Goal: Transaction & Acquisition: Purchase product/service

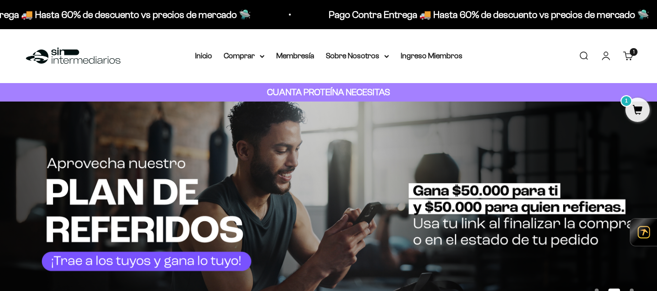
click at [606, 61] on link "Iniciar sesión" at bounding box center [606, 56] width 11 height 11
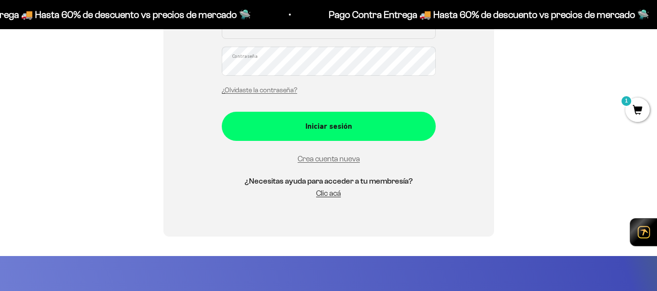
scroll to position [148, 0]
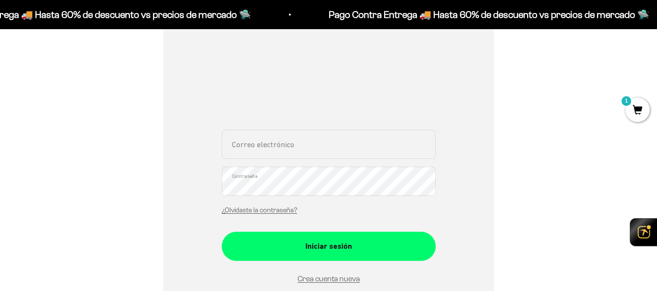
click at [312, 148] on input "Correo electrónico" at bounding box center [329, 144] width 214 height 29
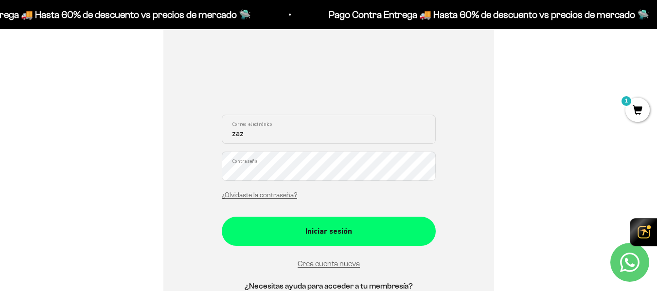
type input "zazo930@gmail.com"
click at [222, 217] on button "Iniciar sesión" at bounding box center [329, 231] width 214 height 29
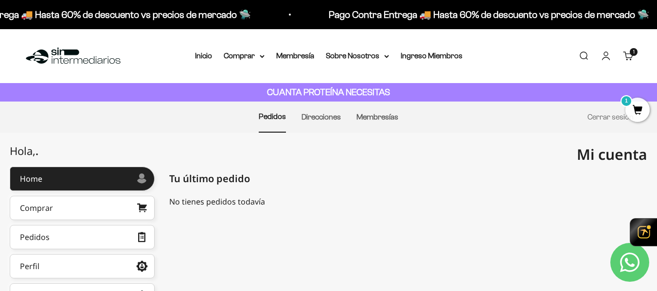
click at [642, 115] on span "1" at bounding box center [638, 110] width 24 height 24
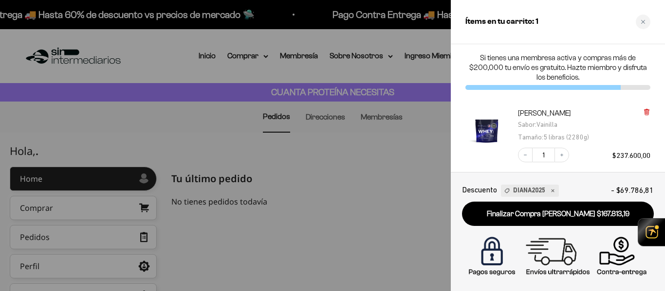
click at [649, 113] on div "Proteína Whey - Vainilla Sabor : Vainilla Tamaño : 5 libras (2280g) Decrease qu…" at bounding box center [557, 136] width 214 height 74
click at [648, 113] on icon at bounding box center [646, 112] width 4 height 5
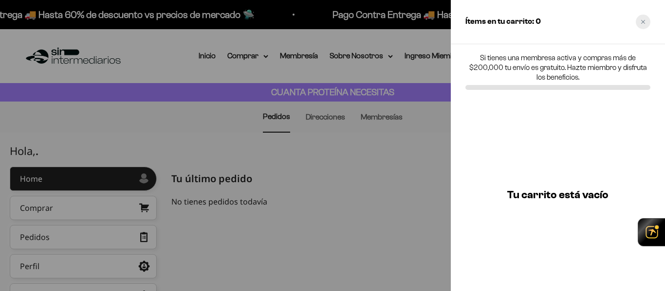
click at [638, 24] on div "Close cart" at bounding box center [642, 22] width 15 height 15
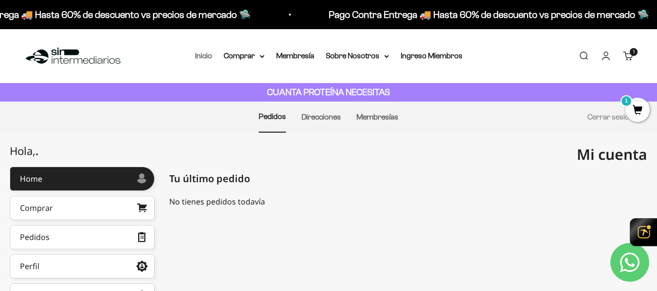
click at [204, 55] on link "Inicio" at bounding box center [203, 56] width 17 height 8
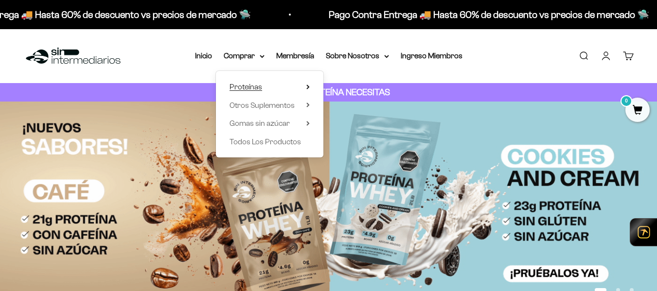
click at [305, 90] on summary "Proteínas" at bounding box center [270, 87] width 80 height 13
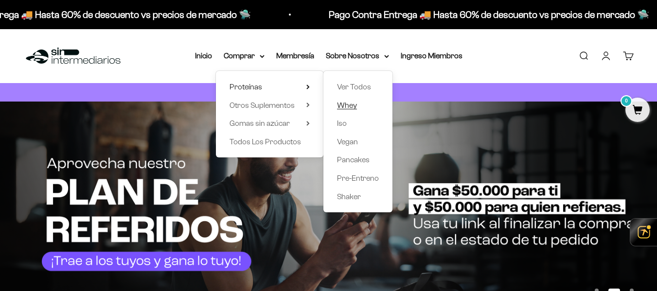
click at [347, 100] on span "Whey" at bounding box center [347, 105] width 20 height 13
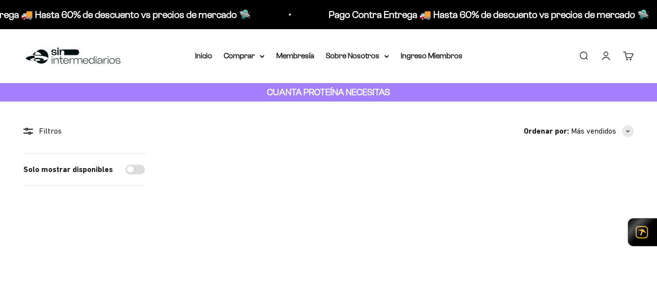
scroll to position [186, 0]
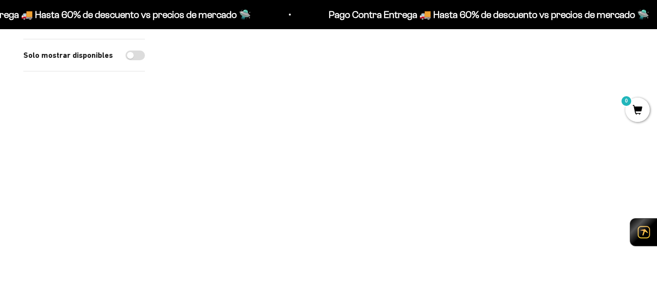
click at [256, 73] on img at bounding box center [241, 40] width 147 height 147
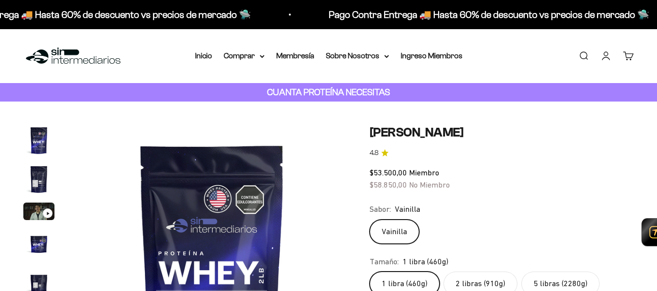
click at [535, 272] on label "5 libras (2280g)" at bounding box center [561, 284] width 78 height 24
click at [370, 271] on input "5 libras (2280g)" at bounding box center [369, 271] width 0 height 0
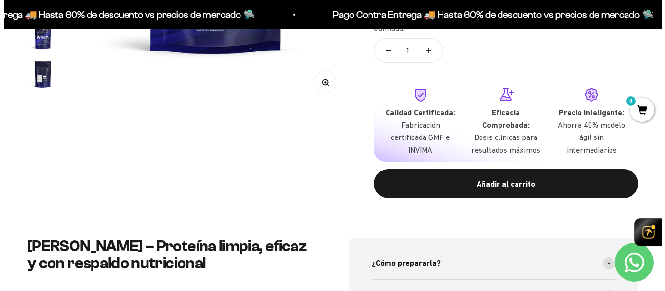
scroll to position [287, 0]
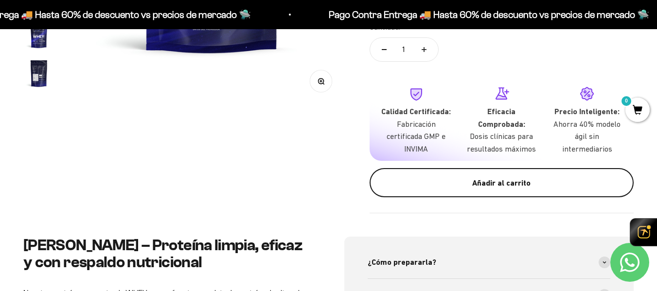
click at [548, 186] on div "Añadir al carrito" at bounding box center [501, 183] width 225 height 13
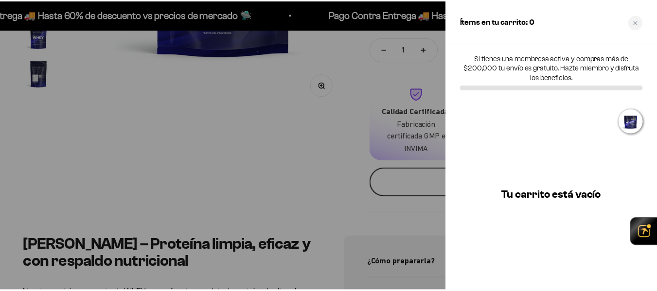
scroll to position [0, 835]
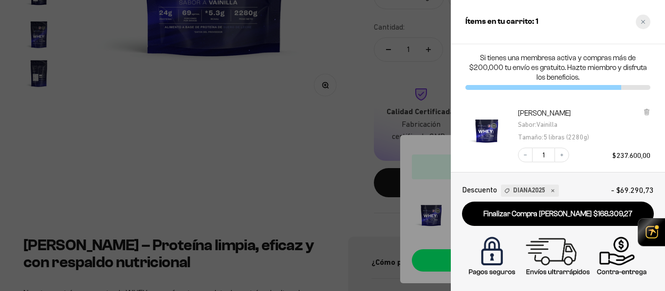
click at [643, 20] on icon "Close cart" at bounding box center [642, 21] width 5 height 5
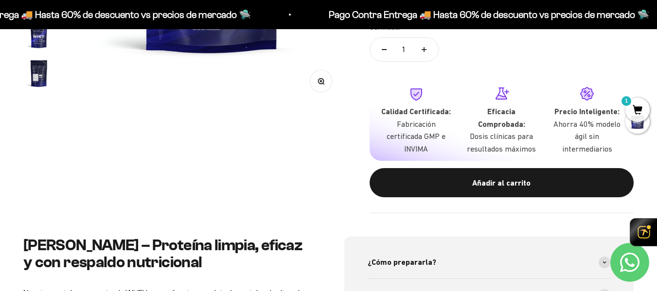
scroll to position [0, 0]
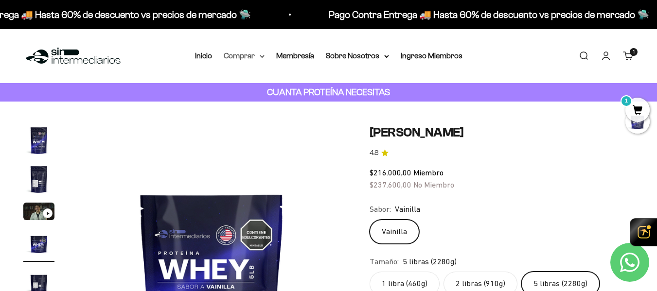
click at [253, 58] on summary "Comprar" at bounding box center [244, 56] width 41 height 13
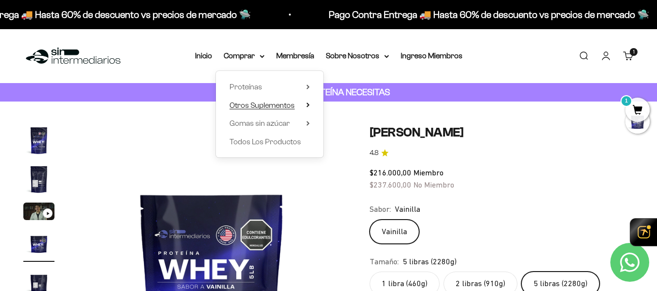
click at [305, 110] on summary "Otros Suplementos" at bounding box center [270, 105] width 80 height 13
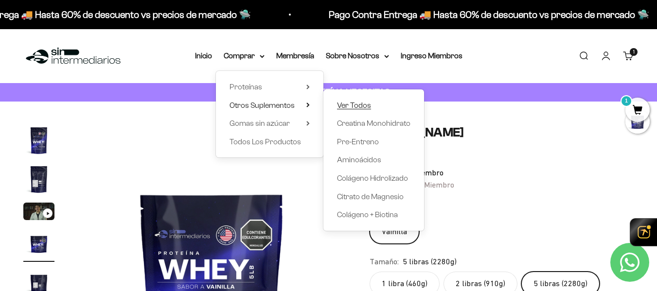
click at [343, 109] on span "Ver Todos" at bounding box center [354, 105] width 34 height 13
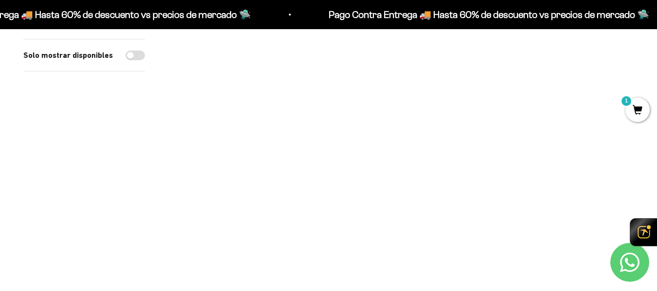
scroll to position [164, 0]
click at [261, 71] on img at bounding box center [241, 62] width 147 height 147
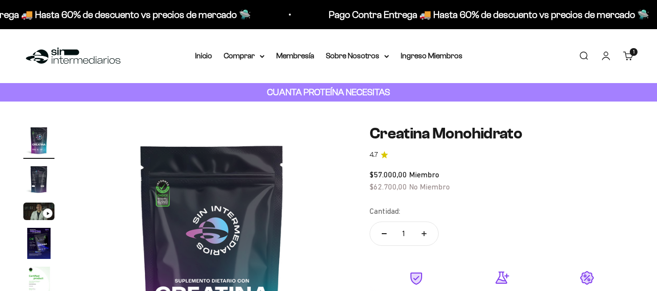
click at [35, 267] on img "Ir al artículo 5" at bounding box center [38, 282] width 31 height 31
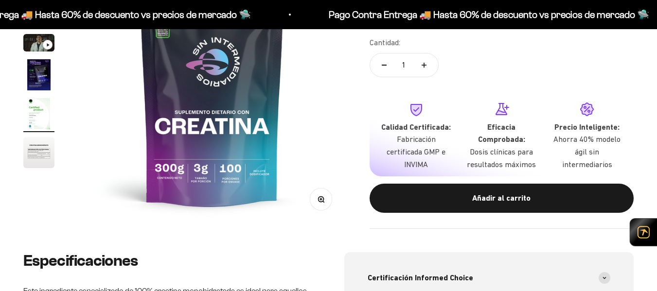
scroll to position [0, 1097]
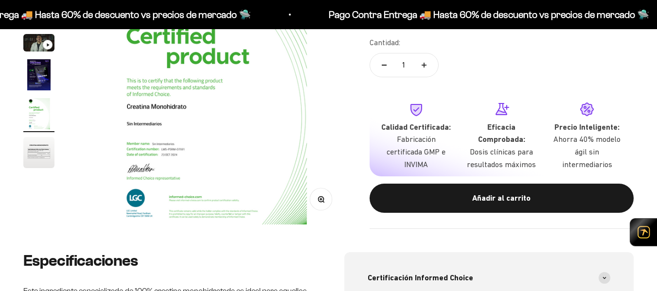
click at [40, 146] on img "Ir al artículo 6" at bounding box center [38, 152] width 31 height 31
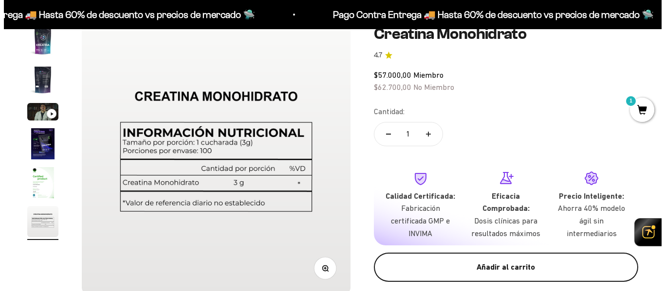
scroll to position [0, 1371]
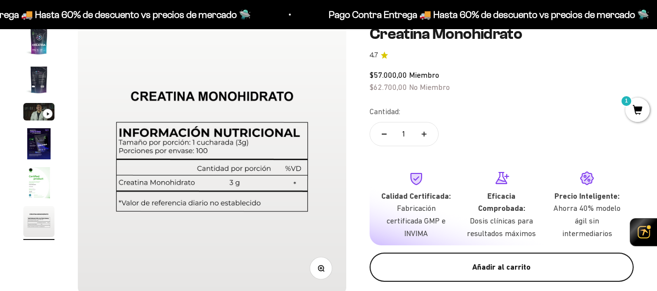
click at [459, 260] on button "Añadir al carrito" at bounding box center [502, 267] width 264 height 29
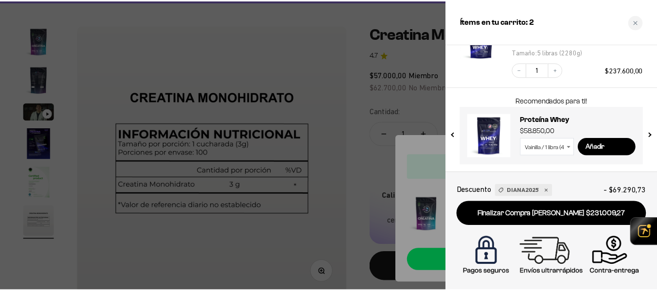
scroll to position [0, 0]
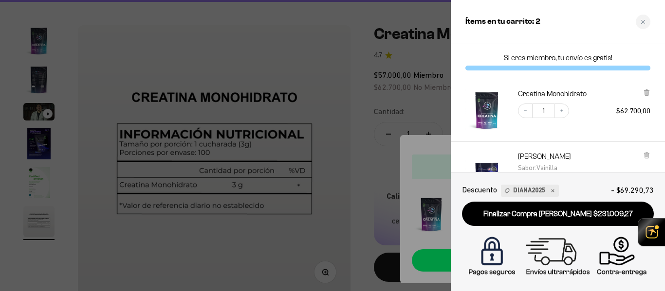
click at [432, 97] on div at bounding box center [332, 145] width 665 height 291
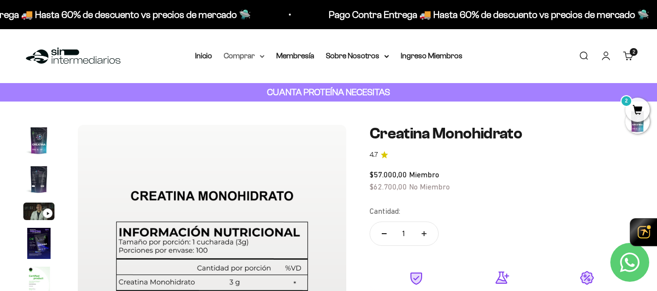
click at [246, 54] on summary "Comprar" at bounding box center [244, 56] width 41 height 13
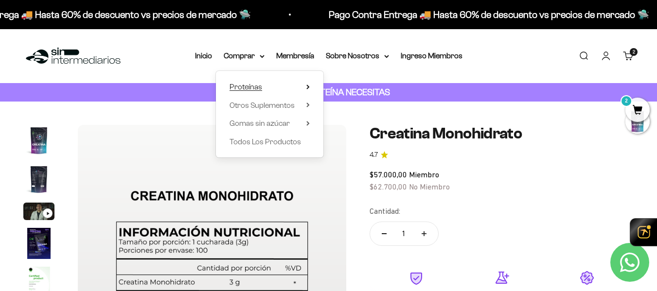
click at [275, 85] on summary "Proteínas" at bounding box center [270, 87] width 80 height 13
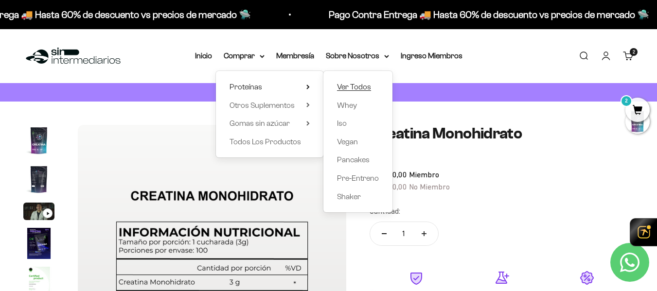
click at [365, 89] on span "Ver Todos" at bounding box center [354, 87] width 34 height 8
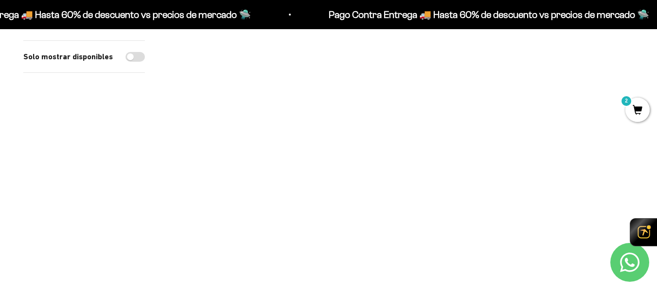
scroll to position [113, 0]
click at [564, 147] on img at bounding box center [559, 113] width 147 height 147
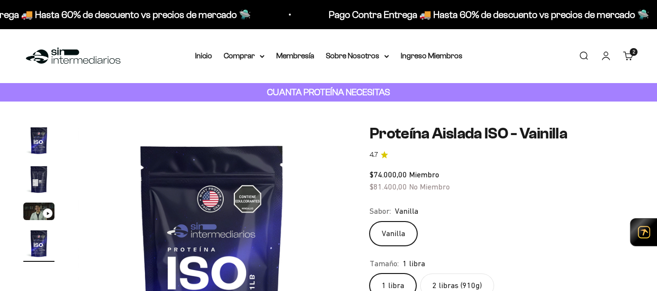
scroll to position [126, 0]
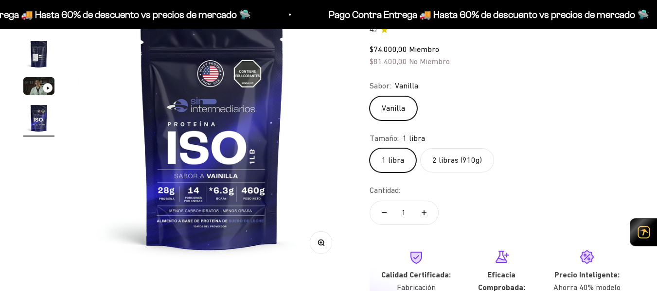
click at [455, 157] on label "2 libras (910g)" at bounding box center [457, 160] width 74 height 24
click at [370, 148] on input "2 libras (910g)" at bounding box center [369, 148] width 0 height 0
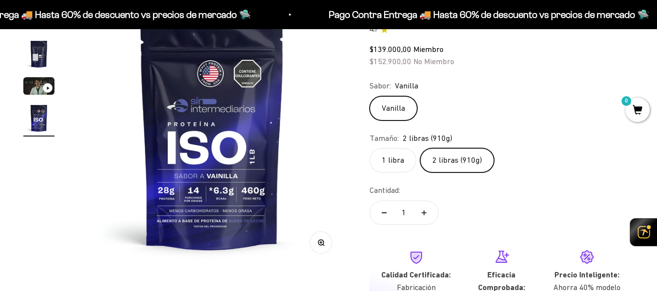
scroll to position [0, 823]
click at [396, 157] on label "1 libra" at bounding box center [393, 160] width 47 height 24
click at [370, 148] on input "1 libra" at bounding box center [369, 148] width 0 height 0
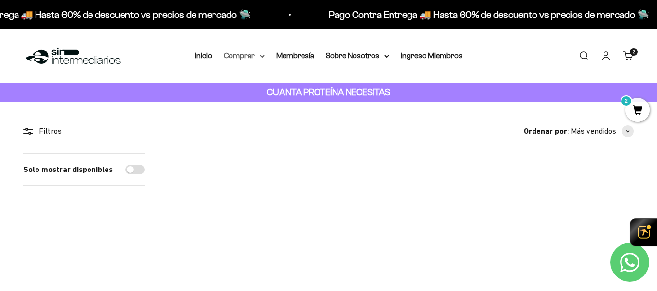
click at [249, 55] on summary "Comprar" at bounding box center [244, 56] width 41 height 13
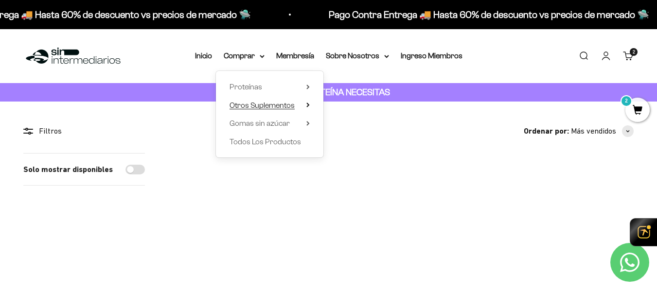
click at [294, 100] on span "Otros Suplementos" at bounding box center [262, 105] width 65 height 13
click at [273, 123] on span "Gomas sin azúcar" at bounding box center [260, 123] width 60 height 8
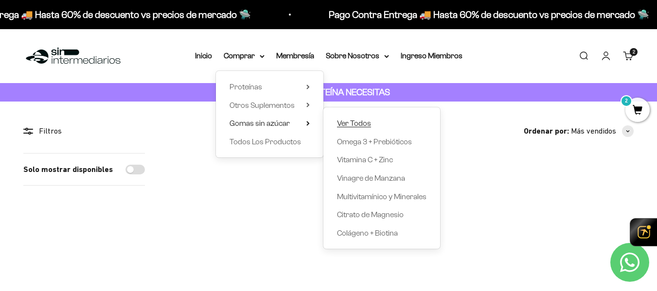
click at [366, 127] on span "Ver Todos" at bounding box center [354, 123] width 34 height 8
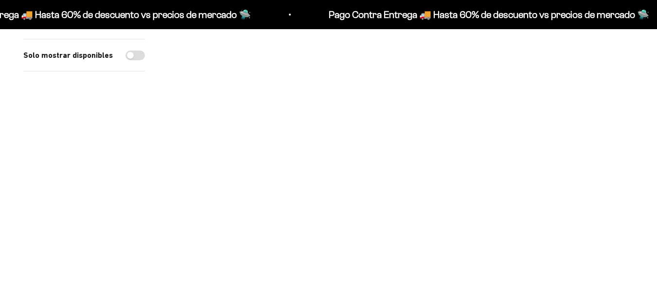
scroll to position [119, 0]
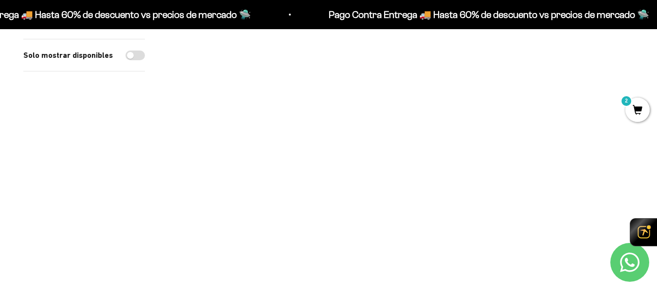
click at [234, 111] on img at bounding box center [241, 107] width 147 height 147
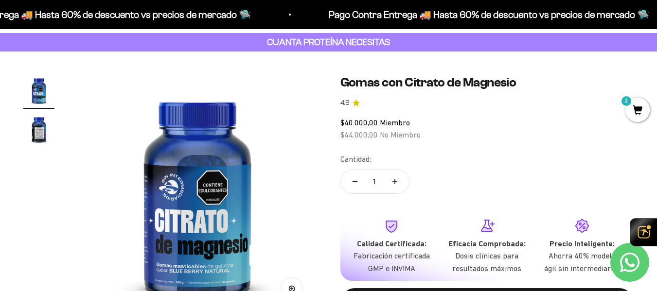
click at [42, 126] on img "Ir al artículo 2" at bounding box center [38, 129] width 31 height 31
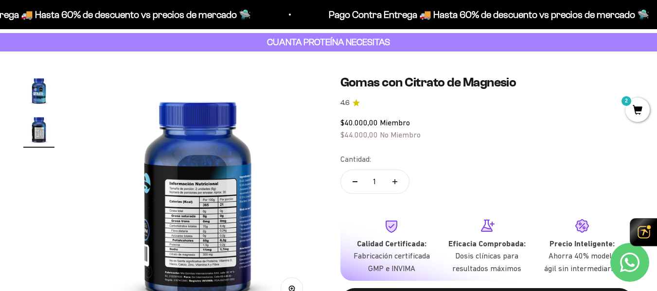
click at [164, 225] on img at bounding box center [197, 194] width 239 height 239
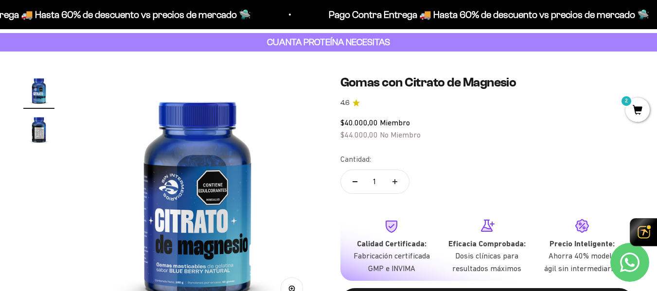
click at [43, 126] on img "Ir al artículo 2" at bounding box center [38, 129] width 31 height 31
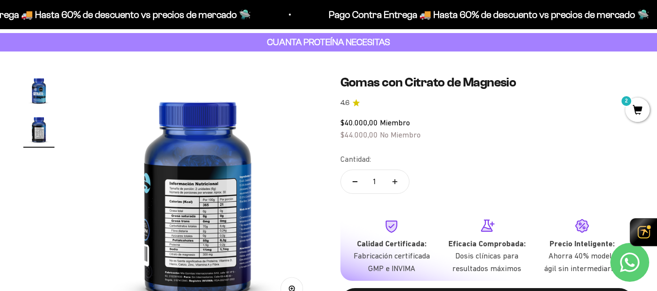
click at [209, 209] on img at bounding box center [197, 194] width 239 height 239
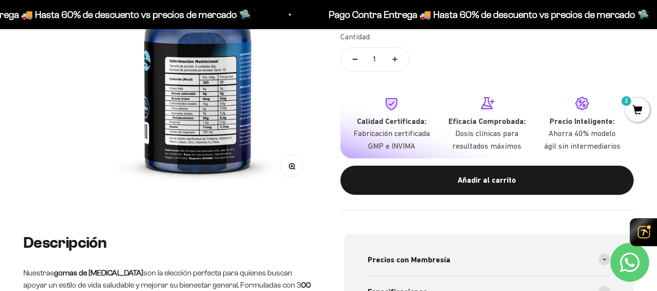
scroll to position [181, 0]
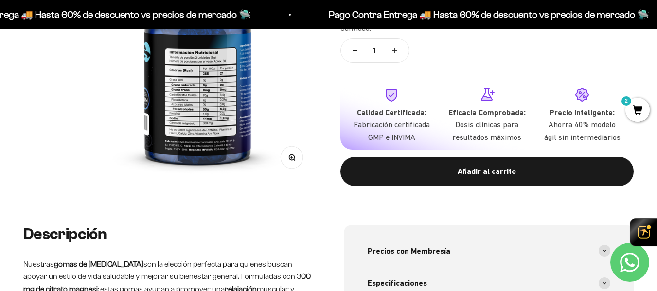
click at [289, 159] on circle "button" at bounding box center [291, 157] width 5 height 5
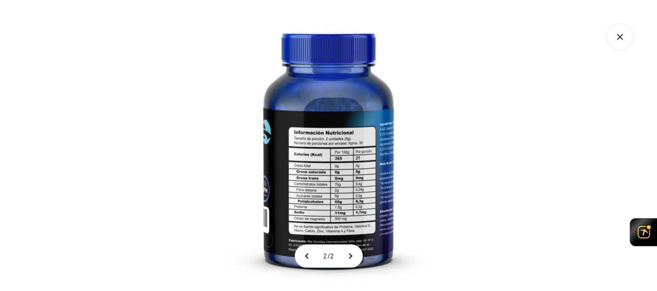
click at [322, 156] on img at bounding box center [328, 145] width 291 height 291
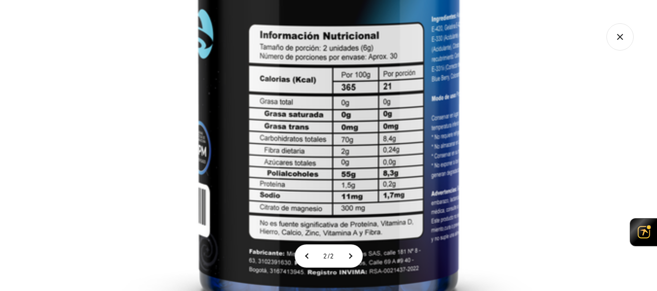
click at [523, 178] on img at bounding box center [329, 61] width 584 height 584
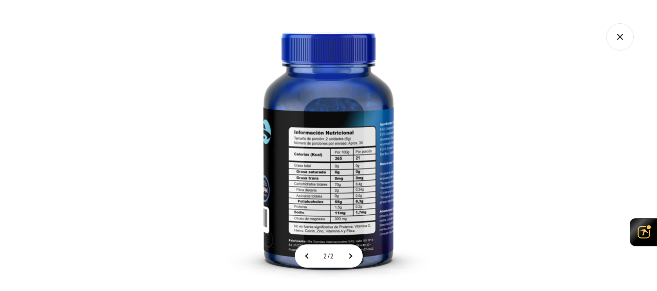
click at [617, 47] on icon "Cerrar galería" at bounding box center [620, 36] width 27 height 27
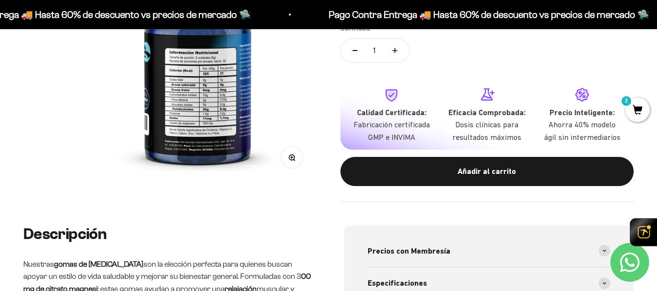
scroll to position [0, 0]
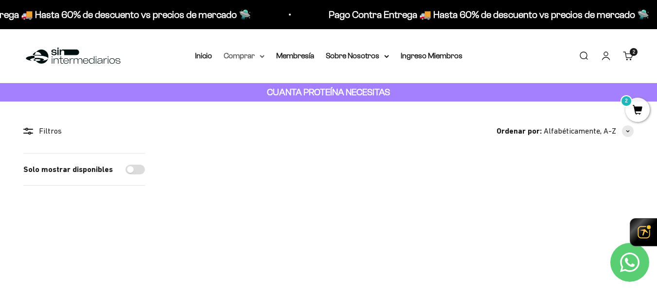
click at [252, 54] on summary "Comprar" at bounding box center [244, 56] width 41 height 13
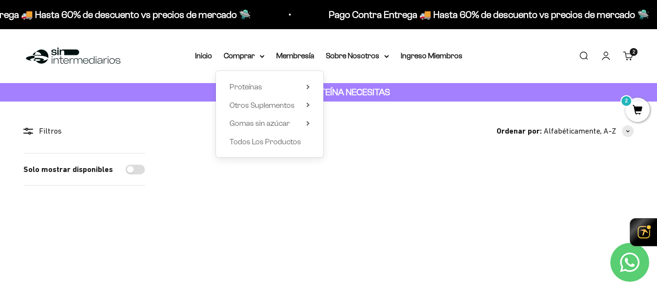
click at [644, 109] on span "2" at bounding box center [638, 110] width 24 height 24
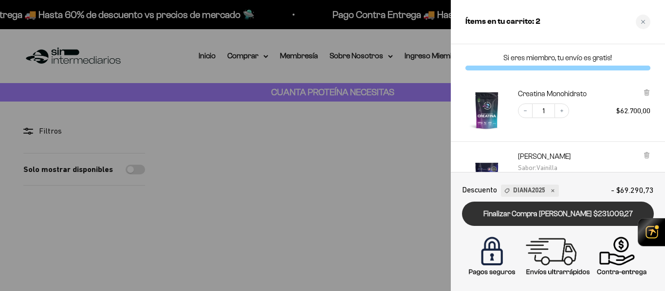
click at [590, 213] on link "Finalizar Compra Segura $231.009,27" at bounding box center [558, 214] width 192 height 25
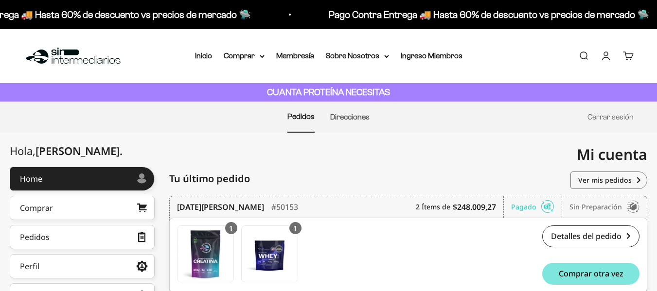
click at [601, 59] on link "Cuenta" at bounding box center [606, 56] width 11 height 11
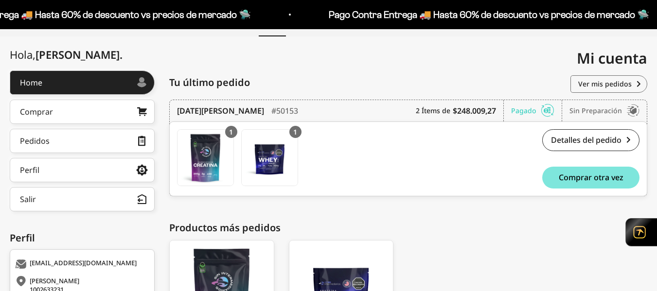
scroll to position [96, 0]
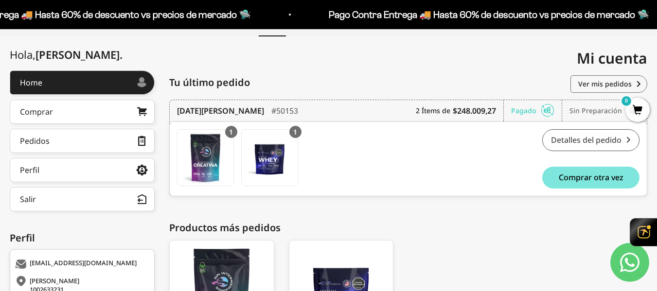
click at [589, 149] on link "Detalles del pedido" at bounding box center [590, 140] width 97 height 22
